Goal: Register for event/course

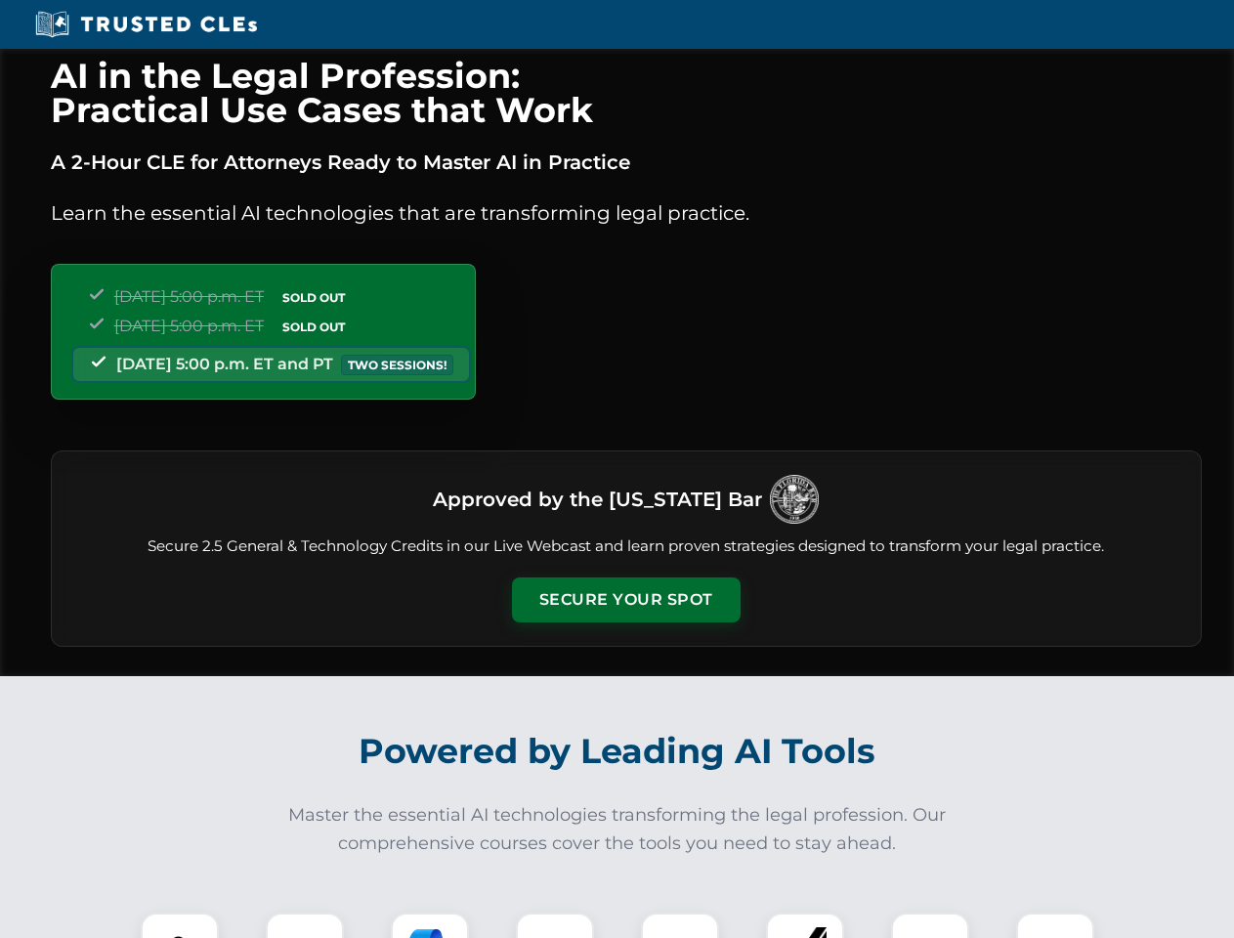
click at [625, 600] on button "Secure Your Spot" at bounding box center [626, 600] width 229 height 45
click at [180, 925] on img at bounding box center [179, 951] width 57 height 57
